Goal: Navigation & Orientation: Go to known website

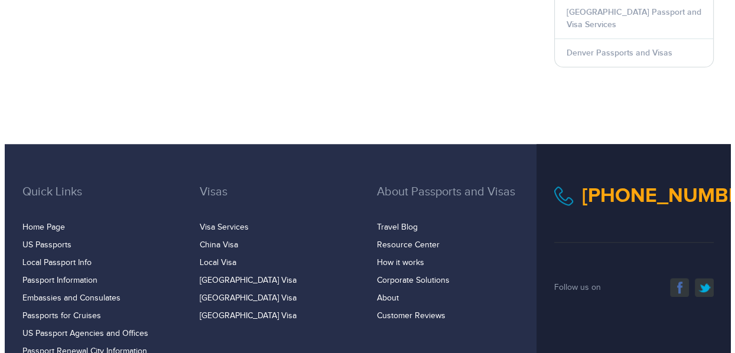
scroll to position [796, 0]
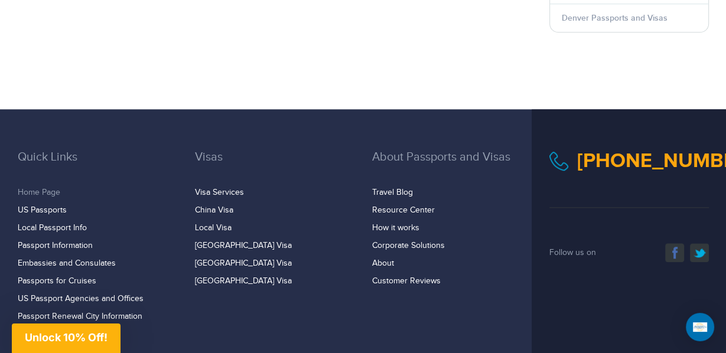
click at [35, 188] on link "Home Page" at bounding box center [39, 192] width 43 height 9
